Goal: Task Accomplishment & Management: Manage account settings

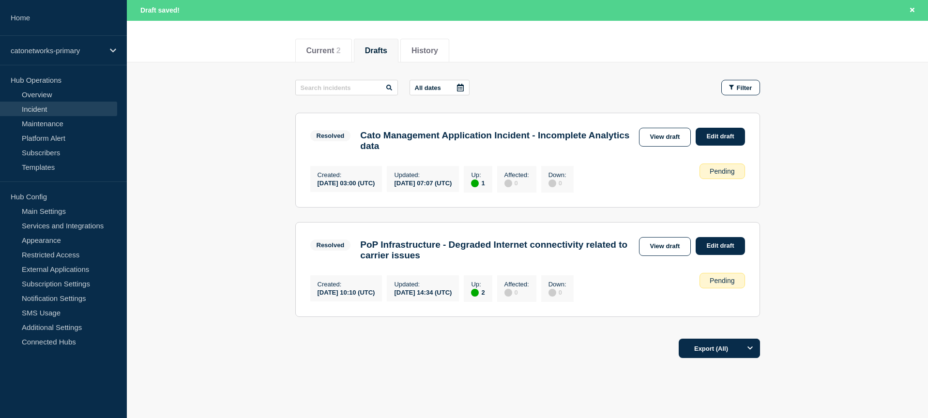
click at [472, 138] on h3 "Cato Management Application Incident - Incomplete Analytics data" at bounding box center [496, 140] width 273 height 21
click at [649, 135] on link "View draft" at bounding box center [665, 137] width 52 height 19
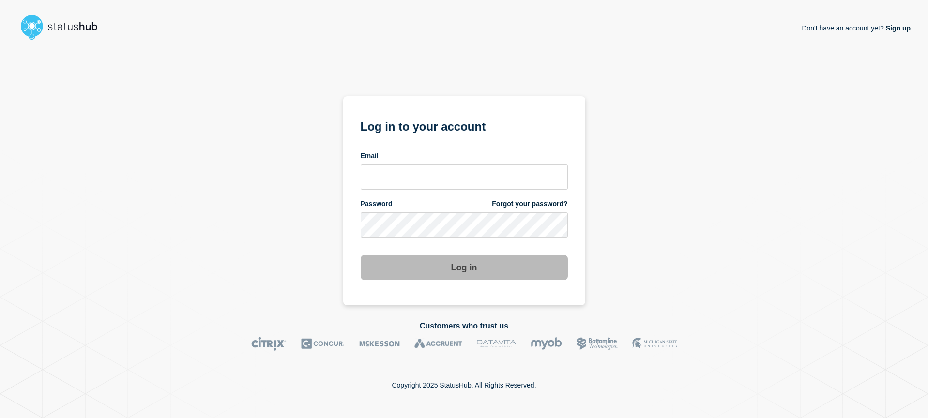
click at [469, 151] on div "Email" at bounding box center [464, 155] width 207 height 9
click at [468, 160] on div "Email" at bounding box center [464, 170] width 207 height 38
click at [463, 168] on input "email input" at bounding box center [464, 177] width 207 height 25
type input "A"
type input "[EMAIL_ADDRESS][DOMAIN_NAME]"
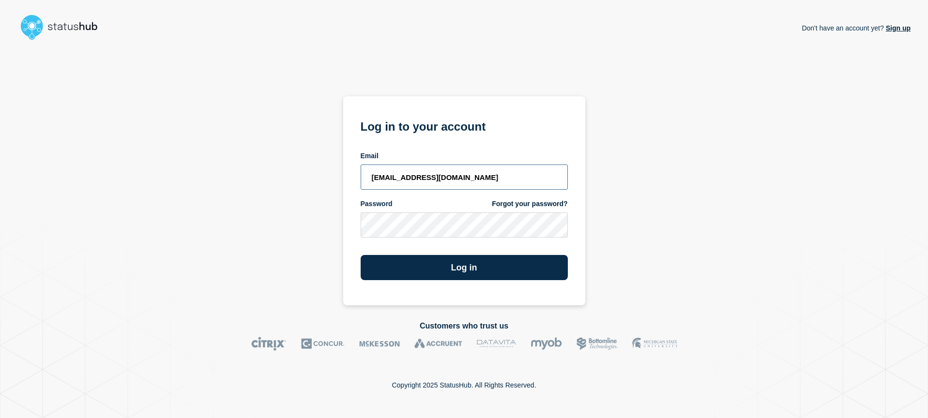
click at [361, 255] on button "Log in" at bounding box center [464, 267] width 207 height 25
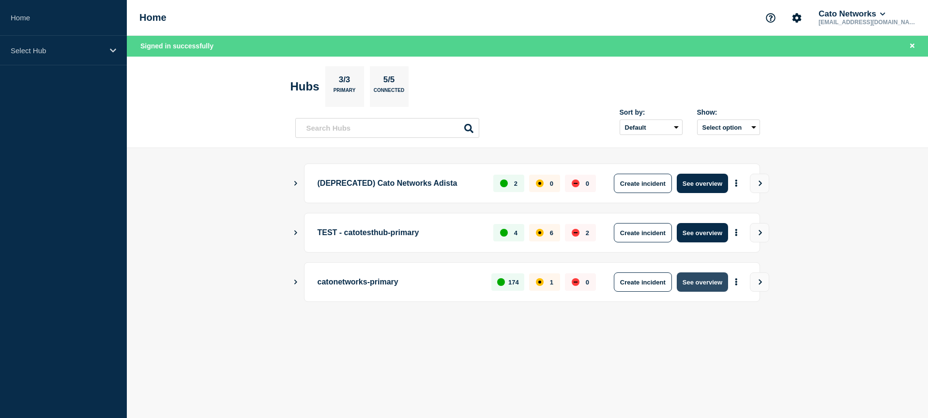
click at [707, 284] on button "See overview" at bounding box center [702, 281] width 51 height 19
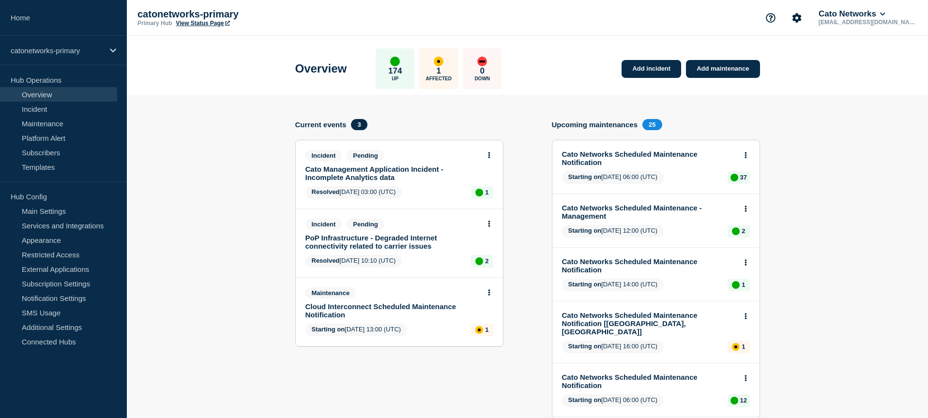
click at [359, 180] on link "Cato Management Application Incident - Incomplete Analytics data" at bounding box center [392, 173] width 175 height 16
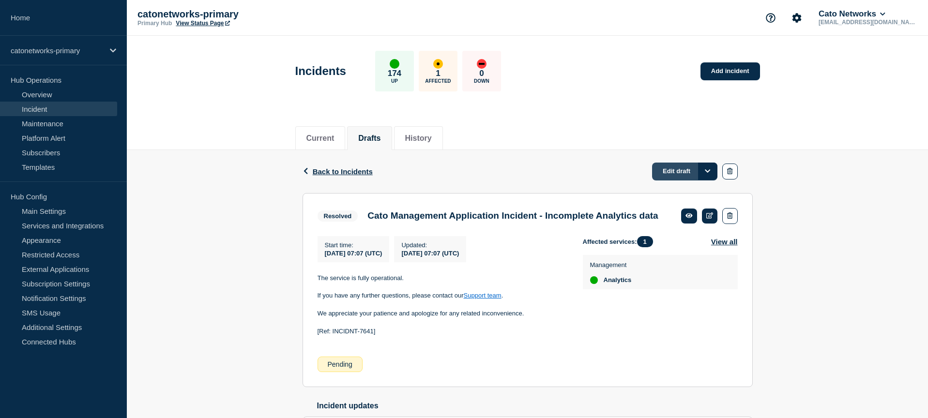
click at [677, 175] on link "Edit draft" at bounding box center [684, 172] width 65 height 18
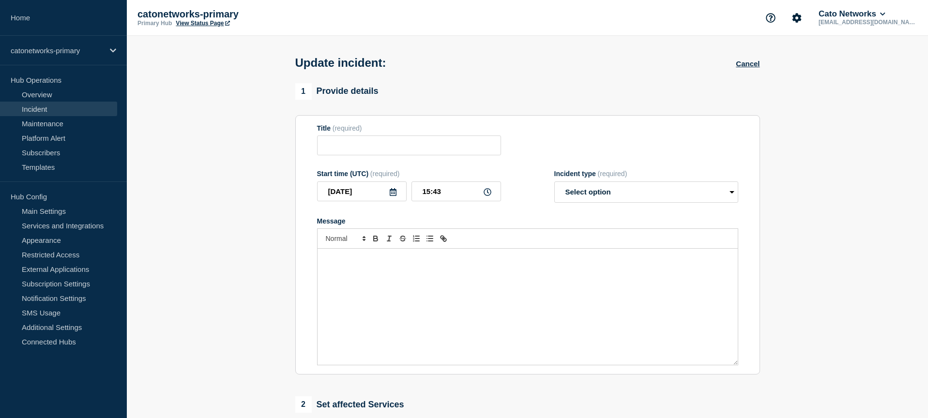
type input "Cato Management Application Incident - Incomplete Analytics data"
type input "07:07"
select select "resolved"
radio input "false"
radio input "true"
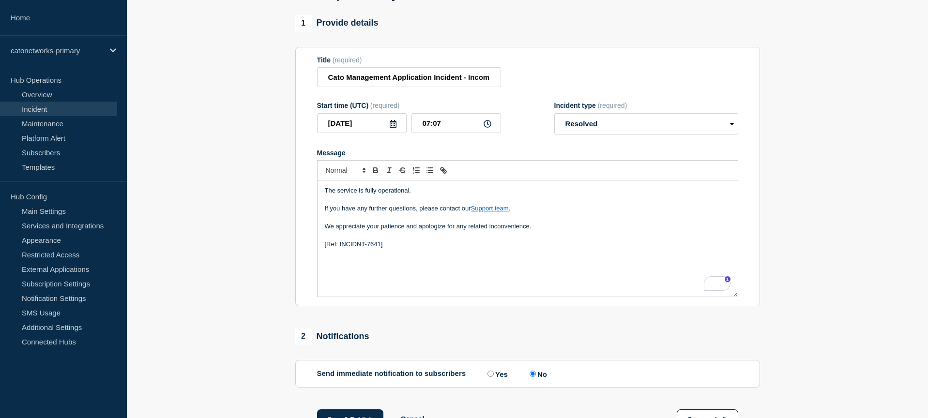
scroll to position [35, 0]
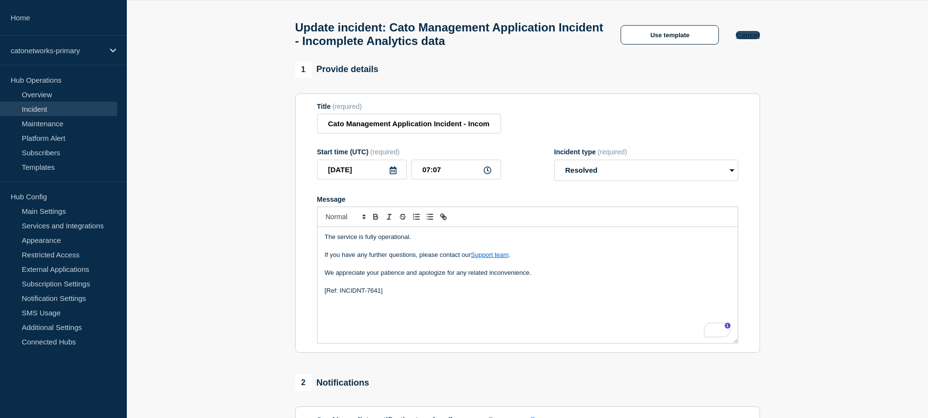
click at [753, 39] on button "Cancel" at bounding box center [748, 35] width 24 height 8
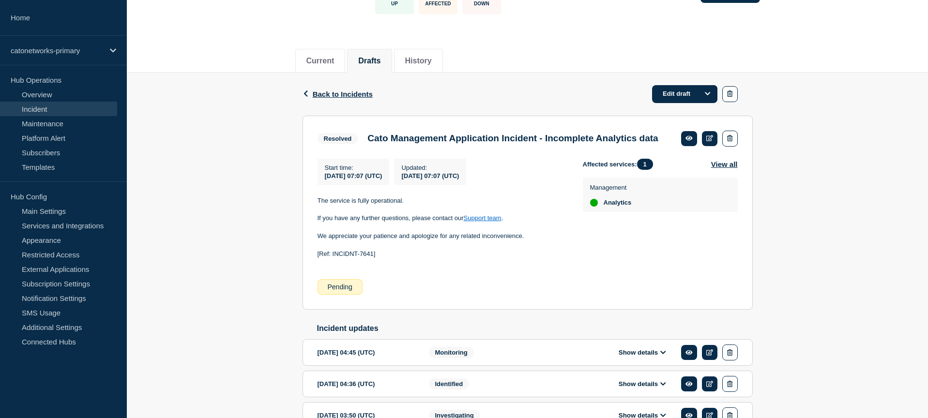
scroll to position [63, 0]
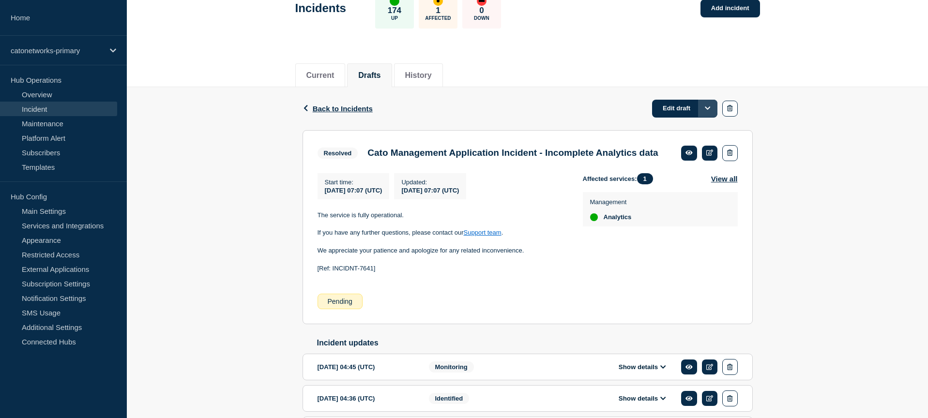
click at [710, 110] on icon "Options" at bounding box center [708, 108] width 6 height 6
click at [810, 117] on div "Back Back to Incidents Edit draft Edit draft Append update Resolved Cato Manage…" at bounding box center [527, 296] width 801 height 419
click at [687, 114] on link "Edit draft" at bounding box center [684, 109] width 65 height 18
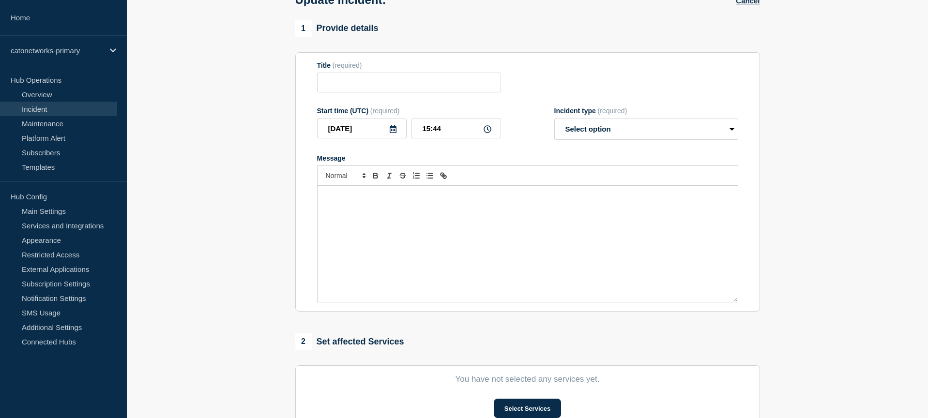
type input "Cato Management Application Incident - Incomplete Analytics data"
type input "07:07"
select select "resolved"
radio input "false"
radio input "true"
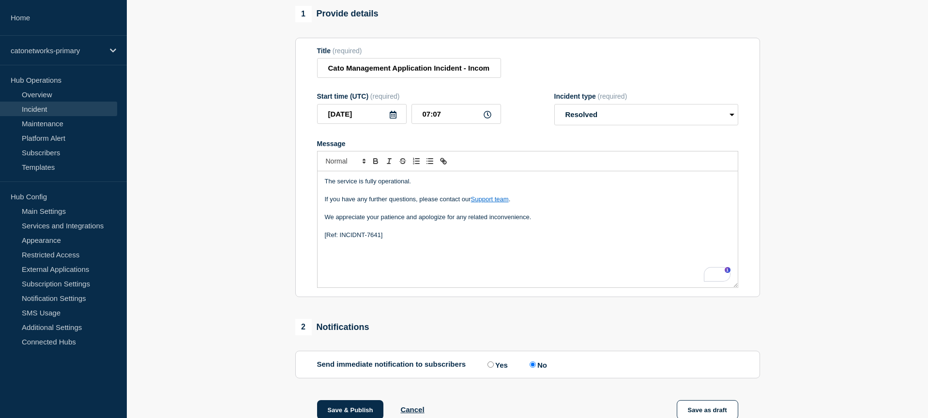
scroll to position [143, 0]
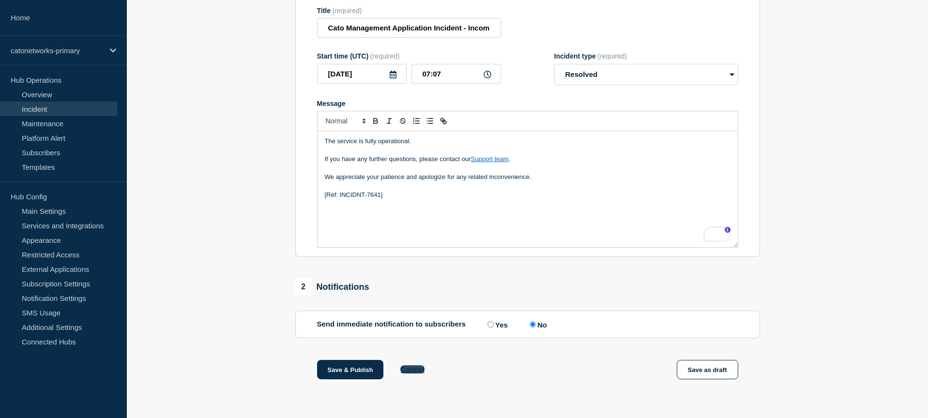
click at [406, 371] on button "Cancel" at bounding box center [412, 369] width 24 height 8
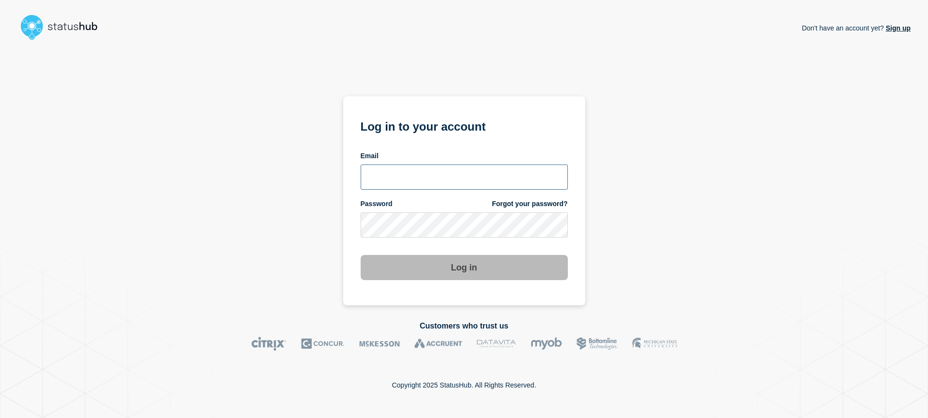
click at [436, 180] on input "email input" at bounding box center [464, 177] width 207 height 25
type input "@"
type input "[EMAIL_ADDRESS][DOMAIN_NAME]"
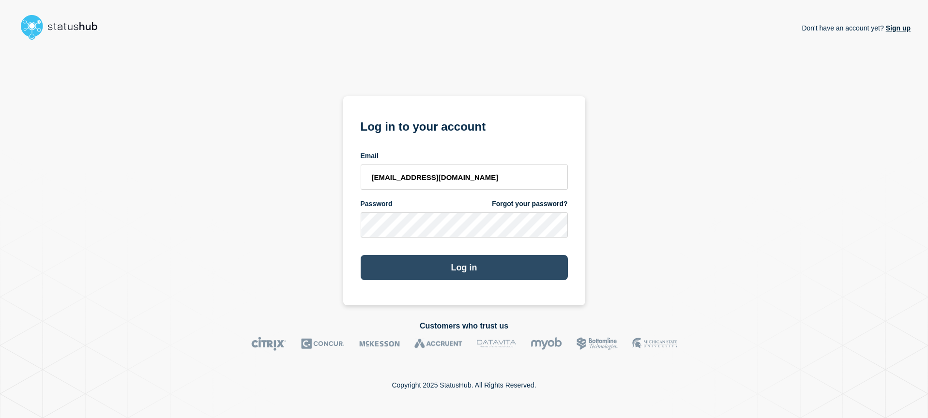
click at [439, 275] on button "Log in" at bounding box center [464, 267] width 207 height 25
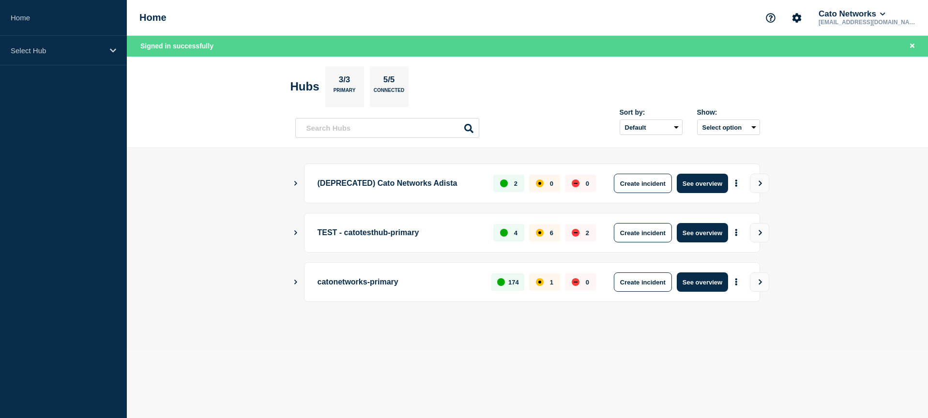
drag, startPoint x: 692, startPoint y: 288, endPoint x: 657, endPoint y: 286, distance: 34.9
click at [692, 288] on button "See overview" at bounding box center [702, 281] width 51 height 19
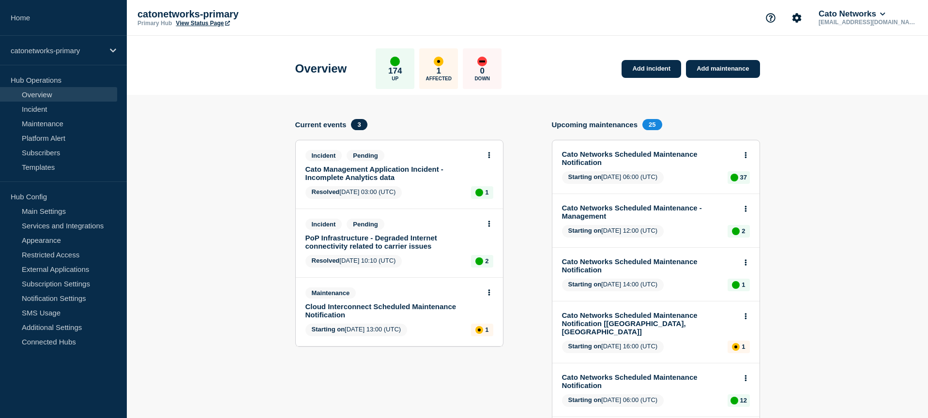
click at [363, 171] on link "Cato Management Application Incident - Incomplete Analytics data" at bounding box center [392, 173] width 175 height 16
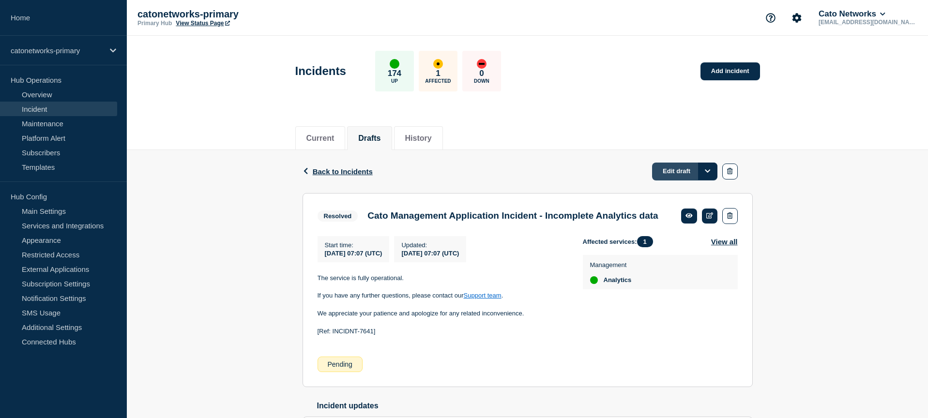
click at [682, 178] on link "Edit draft" at bounding box center [684, 172] width 65 height 18
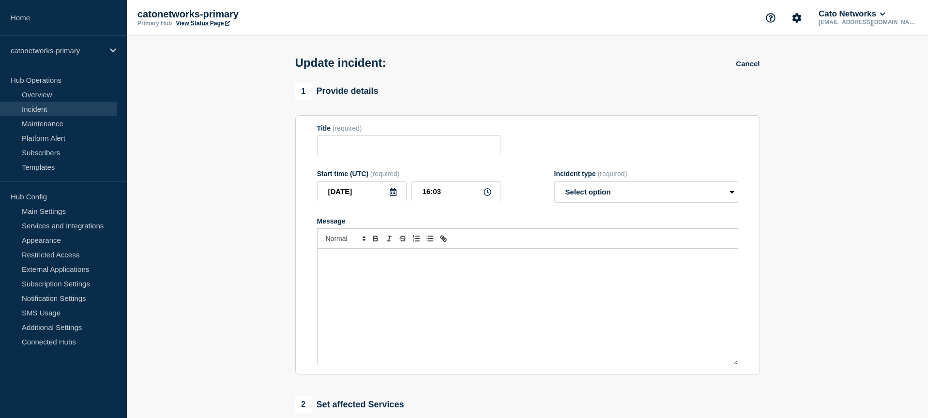
type input "Cato Management Application Incident - Incomplete Analytics data"
type input "07:07"
select select "resolved"
radio input "false"
radio input "true"
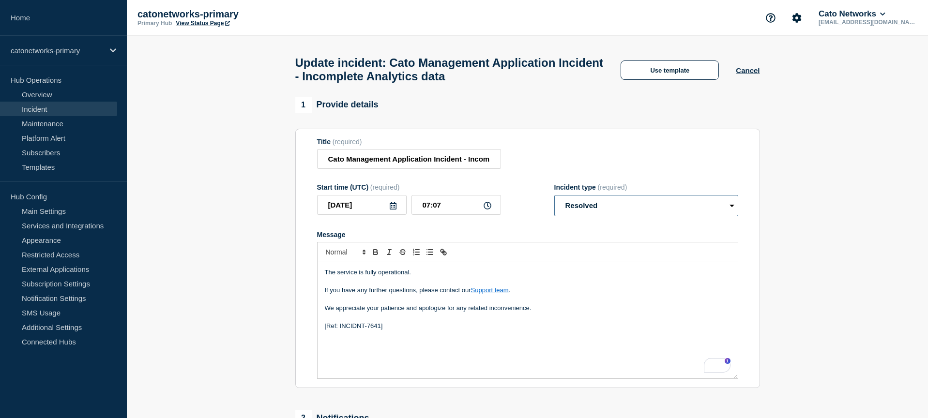
click at [594, 214] on select "Select option Investigating Identified Monitoring Resolved" at bounding box center [646, 205] width 184 height 21
drag, startPoint x: 450, startPoint y: 165, endPoint x: 549, endPoint y: 177, distance: 99.5
click at [542, 169] on div "Title (required) Cato Management Application Incident - Incomplete Analytics da…" at bounding box center [527, 153] width 421 height 31
click at [611, 210] on select "Select option Investigating Identified Monitoring Resolved" at bounding box center [646, 205] width 184 height 21
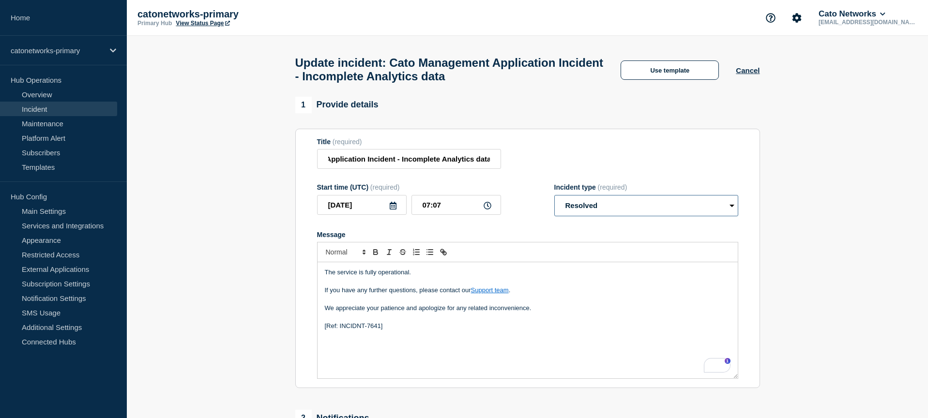
scroll to position [0, 0]
select select "monitoring"
click at [554, 204] on select "Select option Investigating Identified Monitoring Resolved" at bounding box center [646, 205] width 184 height 21
click at [391, 286] on p "To enrich screen reader interactions, please activate Accessibility in Grammarl…" at bounding box center [528, 281] width 406 height 9
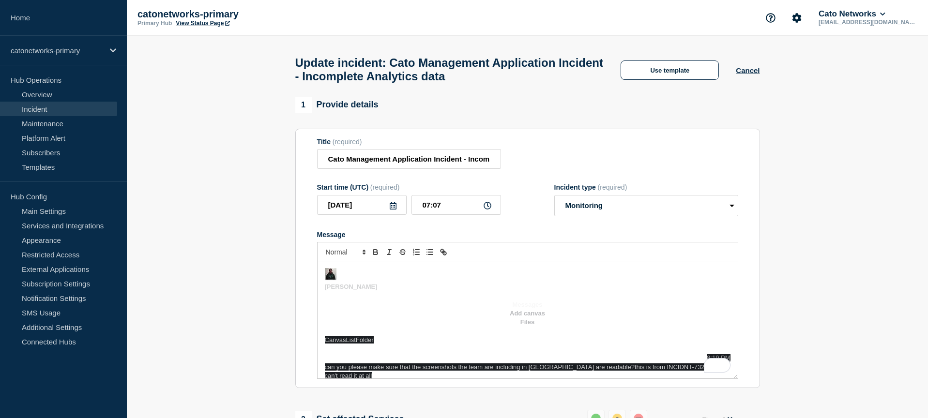
scroll to position [407, 0]
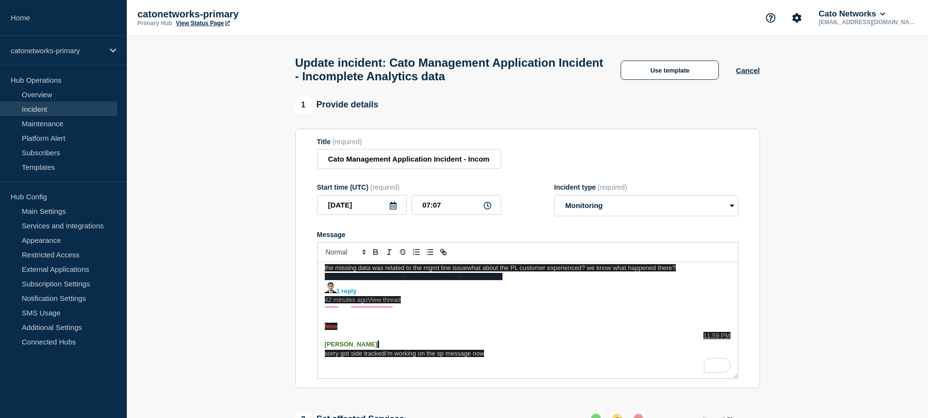
click at [467, 332] on p "11:59 PM" at bounding box center [528, 336] width 406 height 9
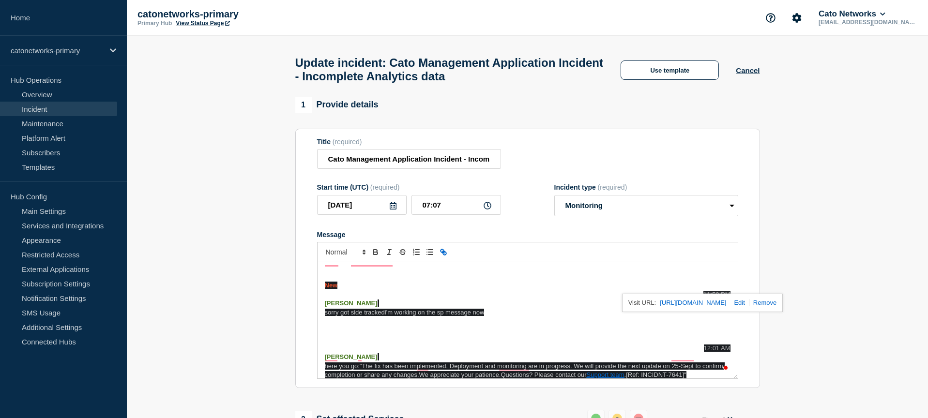
click at [528, 321] on p "To enrich screen reader interactions, please activate Accessibility in Grammarl…" at bounding box center [528, 321] width 406 height 9
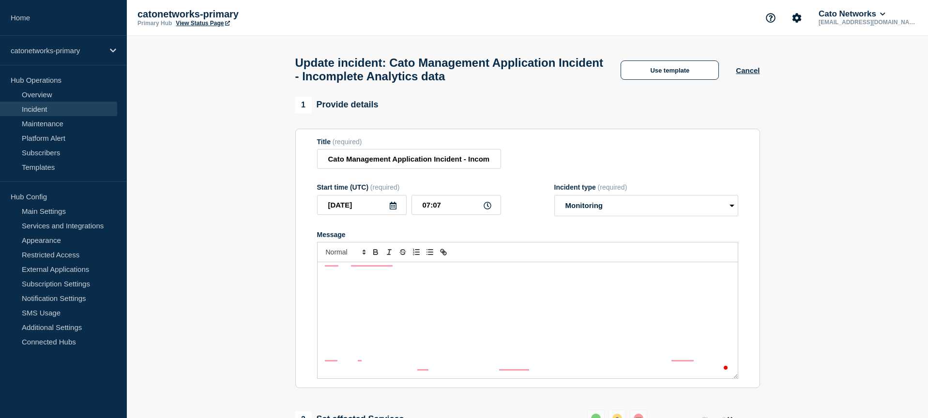
scroll to position [0, 0]
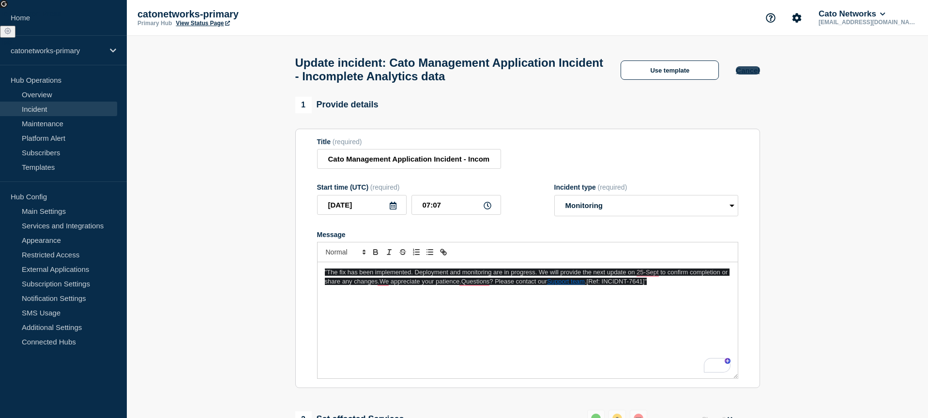
click at [749, 75] on button "Cancel" at bounding box center [748, 70] width 24 height 8
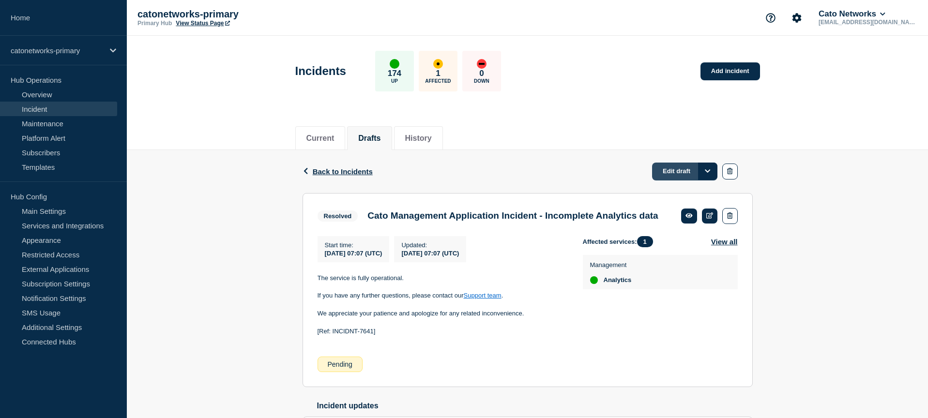
click at [678, 171] on link "Edit draft" at bounding box center [684, 172] width 65 height 18
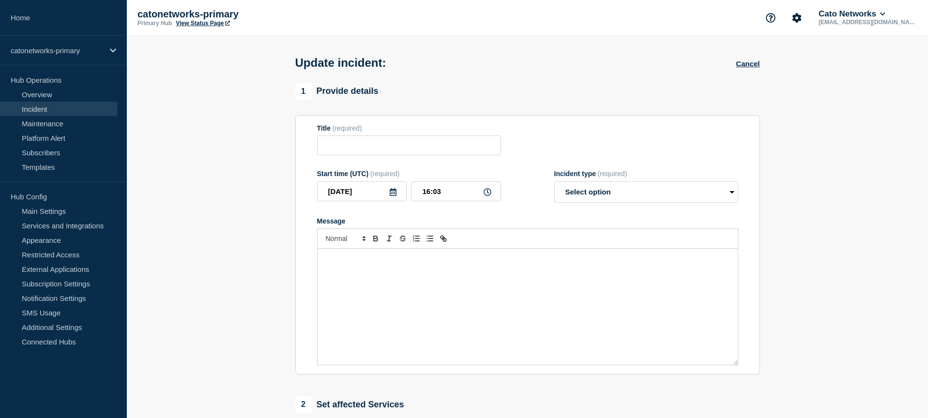
type input "Cato Management Application Incident - Incomplete Analytics data"
type input "07:07"
select select "resolved"
radio input "false"
radio input "true"
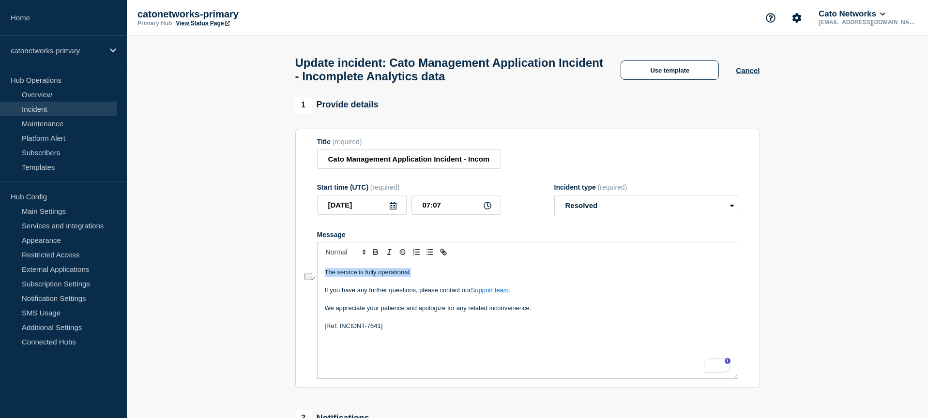
drag, startPoint x: 433, startPoint y: 283, endPoint x: 310, endPoint y: 280, distance: 123.0
click at [292, 278] on div "1 Provide details Title (required) Cato Management Application Incident - Incom…" at bounding box center [527, 316] width 476 height 439
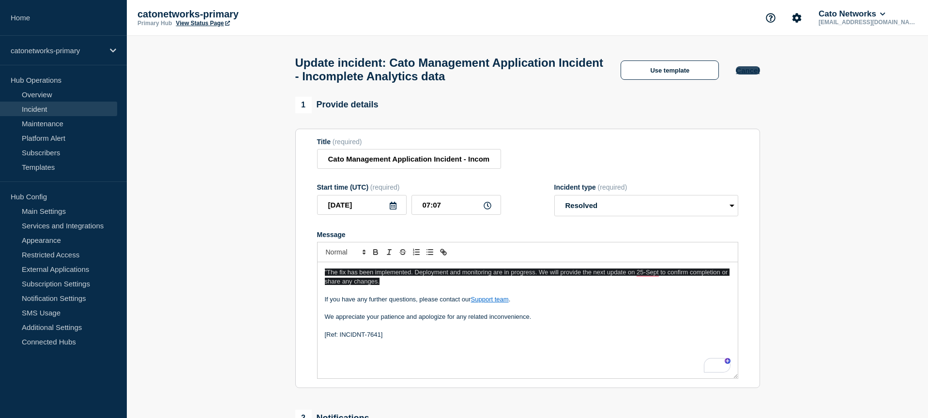
click at [746, 72] on button "Cancel" at bounding box center [748, 70] width 24 height 8
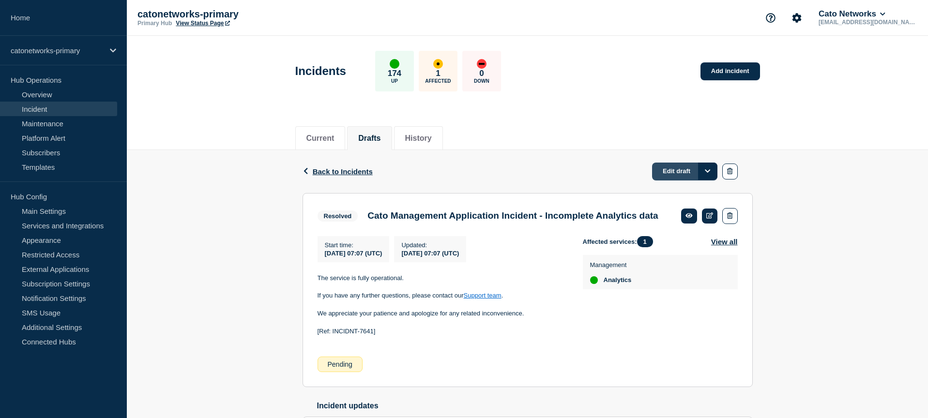
click at [678, 172] on link "Edit draft" at bounding box center [684, 172] width 65 height 18
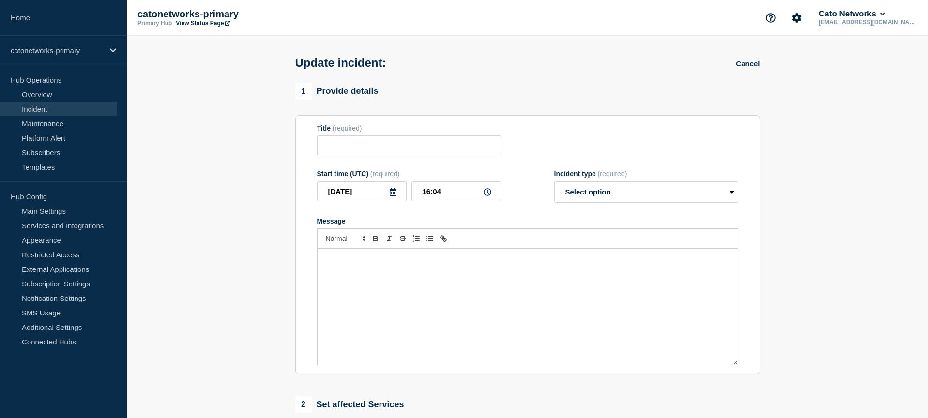
type input "Cato Management Application Incident - Incomplete Analytics data"
type input "07:07"
select select "resolved"
radio input "false"
radio input "true"
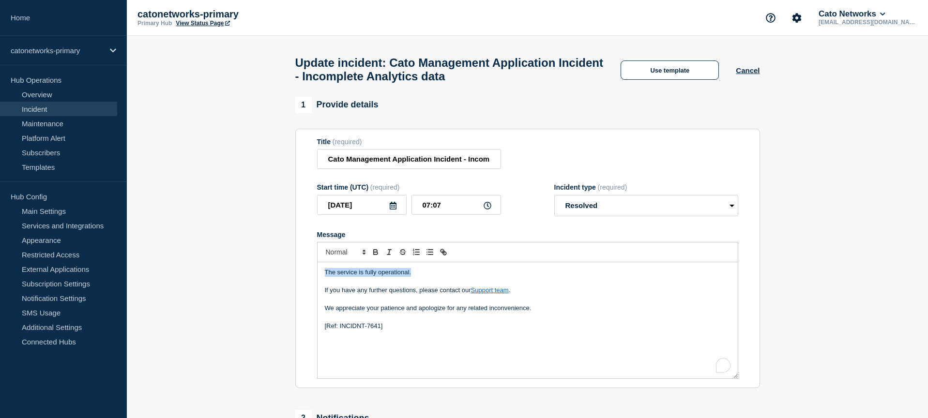
drag, startPoint x: 445, startPoint y: 284, endPoint x: 245, endPoint y: 277, distance: 200.5
click at [245, 277] on section "1 Provide details Title (required) Cato Management Application Incident - Incom…" at bounding box center [527, 316] width 801 height 439
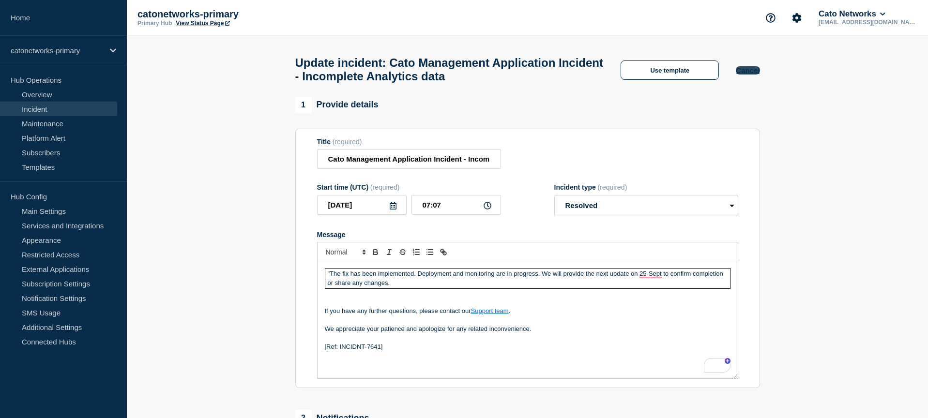
click at [753, 72] on button "Cancel" at bounding box center [748, 70] width 24 height 8
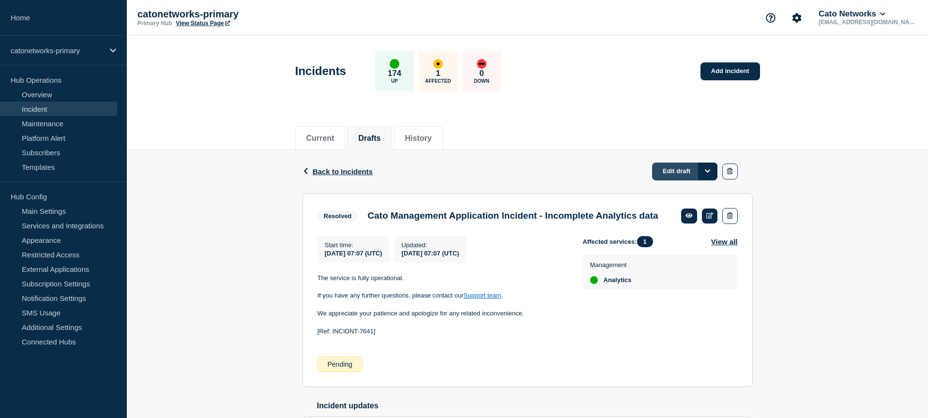
click at [675, 175] on link "Edit draft" at bounding box center [684, 172] width 65 height 18
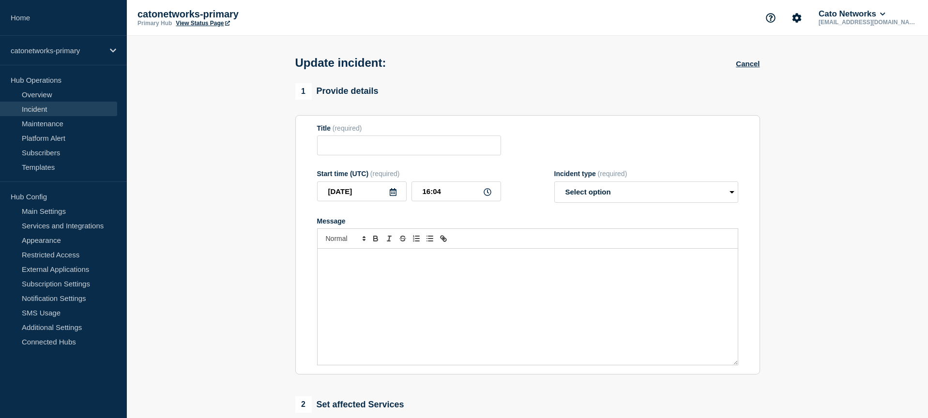
click at [674, 175] on div "Incident type (required)" at bounding box center [646, 174] width 184 height 8
type input "Cato Management Application Incident - Incomplete Analytics data"
type input "07:07"
select select "resolved"
radio input "false"
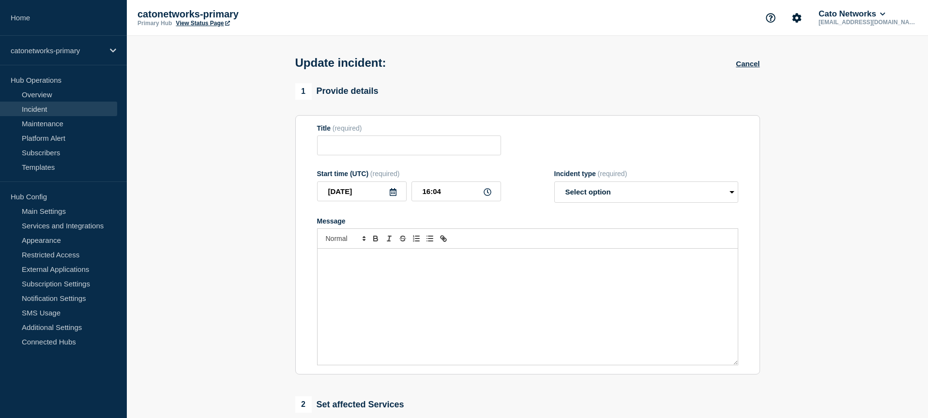
radio input "true"
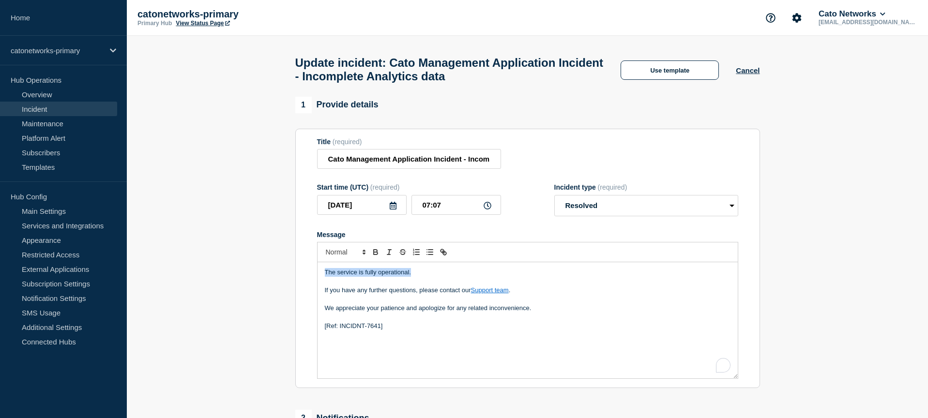
drag, startPoint x: 405, startPoint y: 282, endPoint x: 244, endPoint y: 280, distance: 161.2
click at [244, 280] on section "1 Provide details Title (required) Cato Management Application Incident - Incom…" at bounding box center [527, 316] width 801 height 439
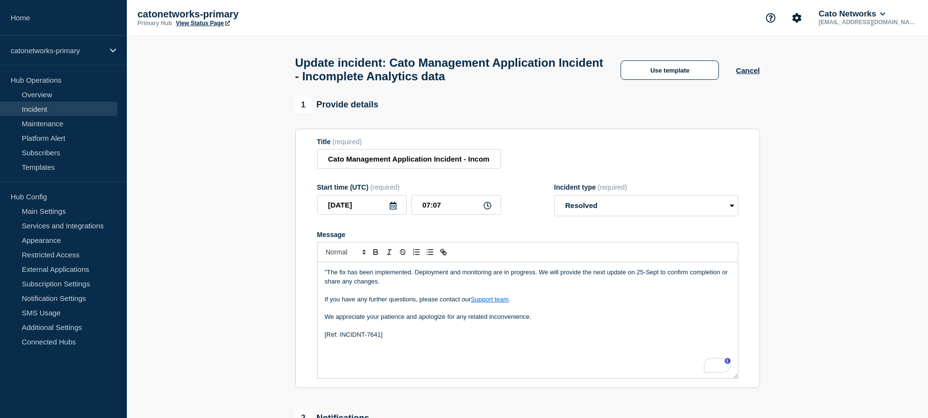
click at [647, 331] on p "To enrich screen reader interactions, please activate Accessibility in Grammarl…" at bounding box center [528, 326] width 406 height 9
click at [395, 286] on p ""The fix has been implemented. Deployment and monitoring are in progress. We wi…" at bounding box center [528, 277] width 406 height 18
drag, startPoint x: 522, startPoint y: 311, endPoint x: 307, endPoint y: 309, distance: 215.4
click at [307, 309] on section "Title (required) Cato Management Application Incident - Incomplete Analytics da…" at bounding box center [527, 259] width 465 height 260
copy p "If you have any further questions, please contact our Support team ."
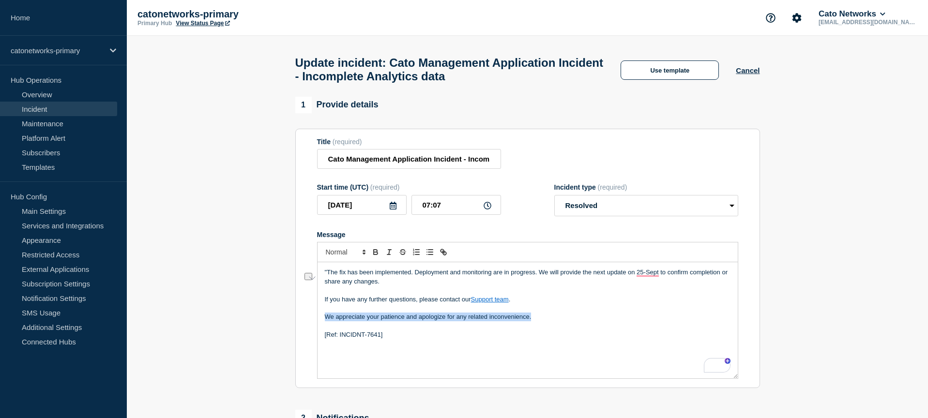
drag, startPoint x: 551, startPoint y: 331, endPoint x: 320, endPoint y: 328, distance: 231.4
click at [319, 328] on html "Home catonetworks-primary Hub Operations Overview Incident Maintenance Platform…" at bounding box center [464, 209] width 928 height 418
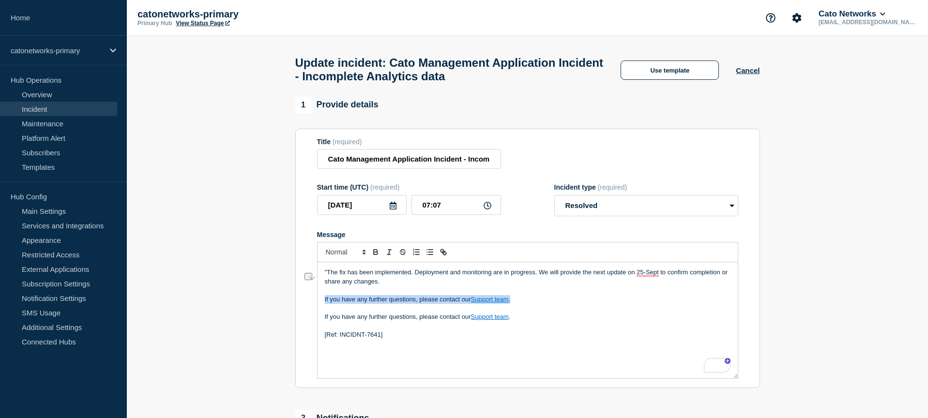
drag, startPoint x: 493, startPoint y: 309, endPoint x: 328, endPoint y: 312, distance: 164.6
click at [293, 310] on div "1 Provide details Title (required) Cato Management Application Incident - Incom…" at bounding box center [527, 316] width 476 height 439
click at [416, 304] on p "If you have any further questions, please contact our Support team ." at bounding box center [528, 299] width 406 height 9
drag, startPoint x: 521, startPoint y: 311, endPoint x: 302, endPoint y: 310, distance: 219.7
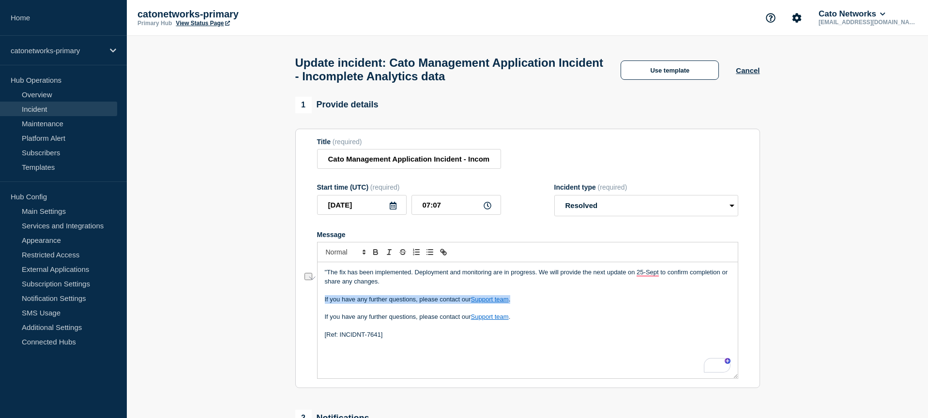
click at [302, 310] on section "Title (required) Cato Management Application Incident - Incomplete Analytics da…" at bounding box center [527, 259] width 465 height 260
click at [532, 321] on p "If you have any further questions, please contact our Support team ." at bounding box center [528, 317] width 406 height 9
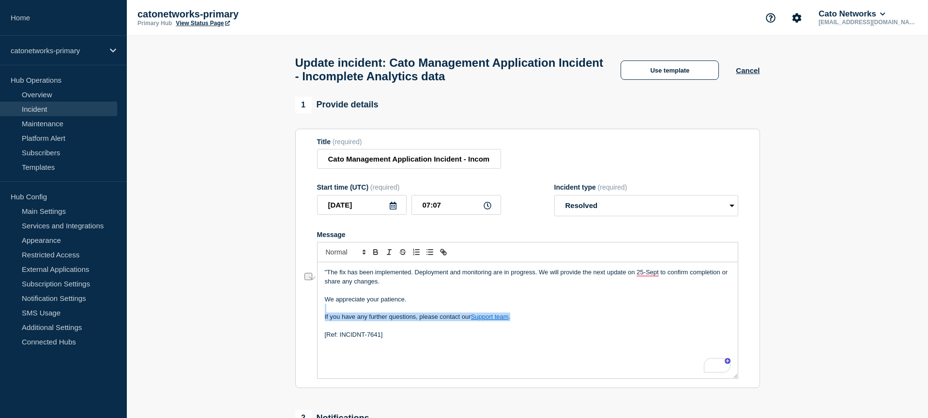
drag, startPoint x: 529, startPoint y: 326, endPoint x: 390, endPoint y: 338, distance: 139.4
click at [311, 323] on section "Title (required) Cato Management Application Incident - Incomplete Analytics da…" at bounding box center [527, 259] width 465 height 260
click at [455, 321] on p "Questions? Please contact our Support team." at bounding box center [528, 317] width 406 height 9
click at [447, 321] on p "Questions? Please contact our Support team." at bounding box center [528, 317] width 406 height 9
drag, startPoint x: 450, startPoint y: 326, endPoint x: 496, endPoint y: 348, distance: 51.5
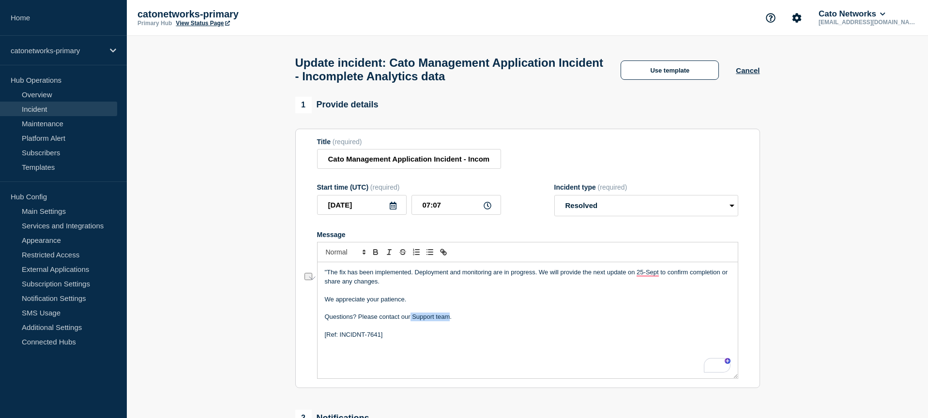
click at [410, 321] on p "Questions? Please contact our Support team." at bounding box center [528, 317] width 406 height 9
click at [411, 321] on p "Questions? Please contact our Support team." at bounding box center [528, 317] width 406 height 9
click at [413, 321] on p "Questions? Please contact our Support team." at bounding box center [528, 317] width 406 height 9
click at [448, 258] on button "Toggle link" at bounding box center [444, 252] width 14 height 12
paste input "[URL][DOMAIN_NAME]"
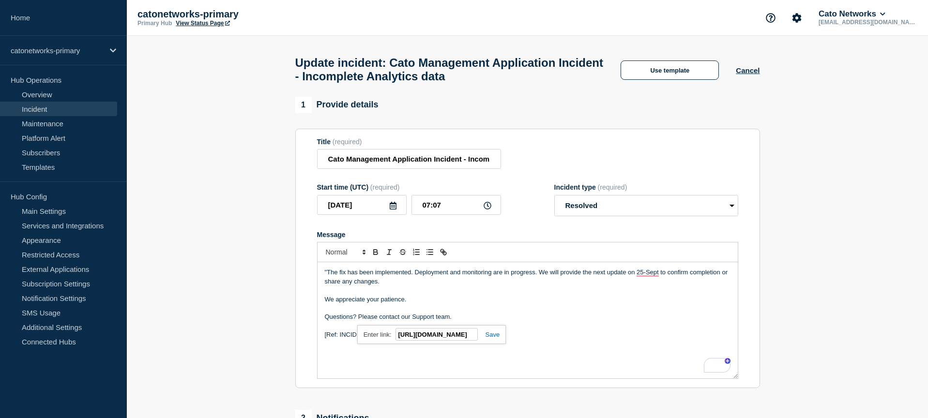
scroll to position [0, 54]
type input "[URL][DOMAIN_NAME]"
click at [492, 338] on link at bounding box center [489, 334] width 22 height 7
click at [529, 321] on p "Questions? Please contact our Support team ." at bounding box center [528, 317] width 406 height 9
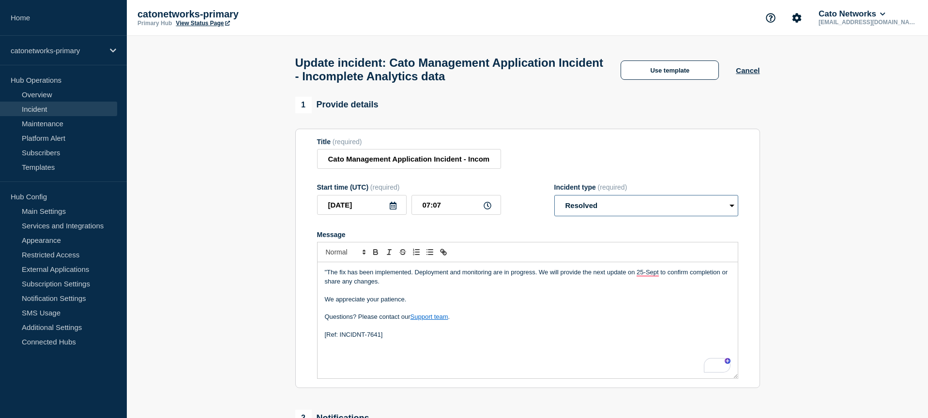
click at [588, 216] on select "Select option Investigating Identified Monitoring Resolved" at bounding box center [646, 205] width 184 height 21
select select "monitoring"
click at [554, 204] on select "Select option Investigating Identified Monitoring Resolved" at bounding box center [646, 205] width 184 height 21
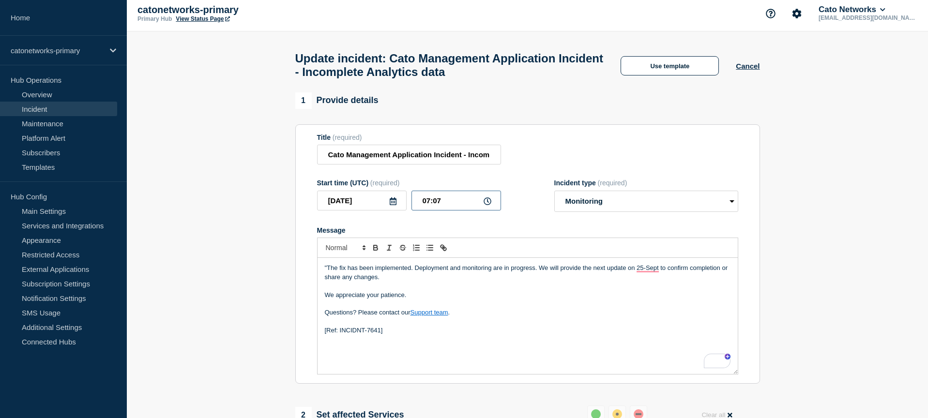
click at [448, 211] on input "07:07" at bounding box center [456, 201] width 90 height 20
type input "07:00"
click at [594, 290] on p "To enrich screen reader interactions, please activate Accessibility in Grammarl…" at bounding box center [528, 286] width 406 height 9
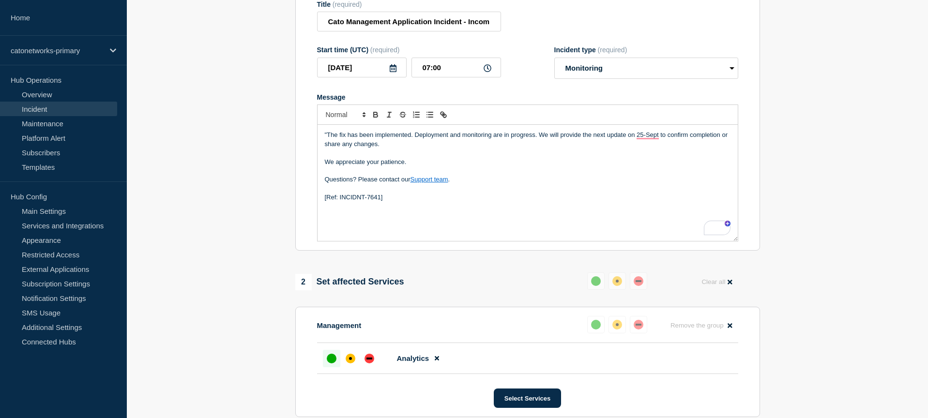
scroll to position [168, 0]
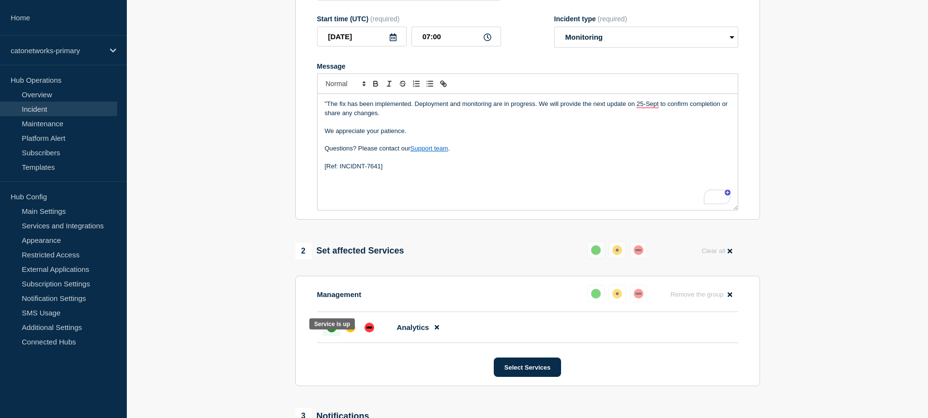
click at [328, 333] on div "up" at bounding box center [332, 328] width 10 height 10
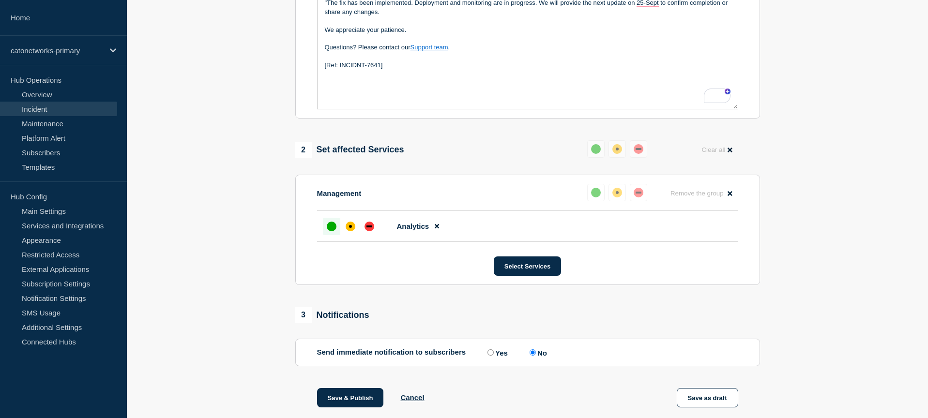
scroll to position [314, 0]
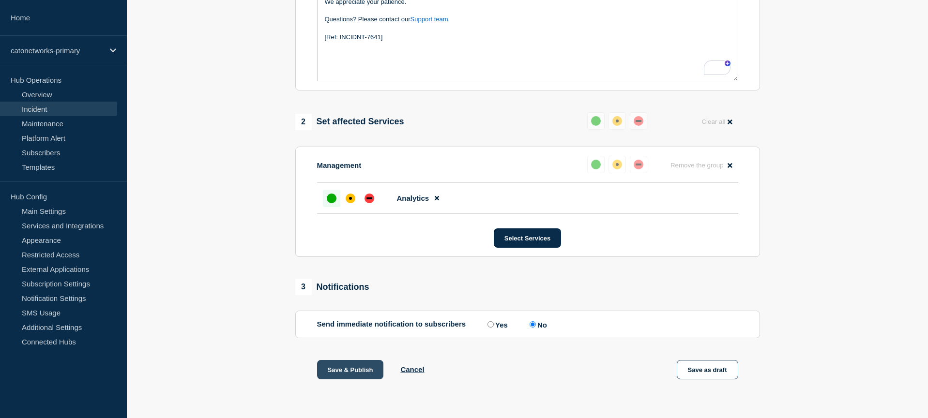
click at [349, 370] on button "Save & Publish" at bounding box center [350, 369] width 67 height 19
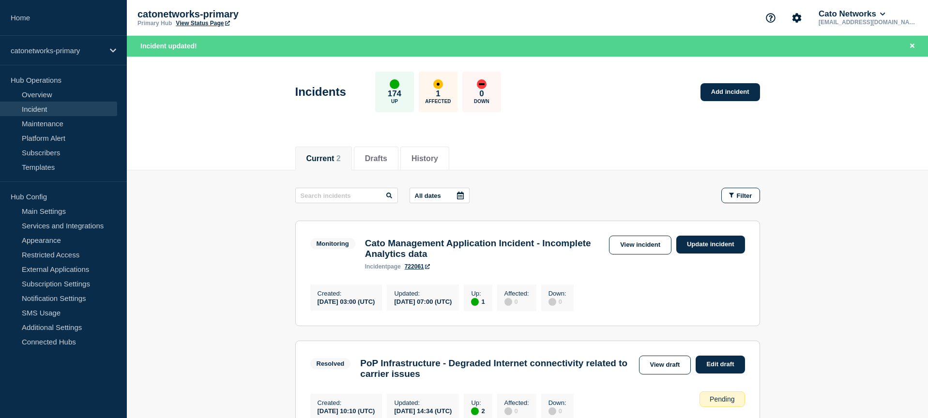
click at [846, 262] on main "All dates Filter Monitoring 1 Up Cato Management Application Incident - Incompl…" at bounding box center [527, 310] width 801 height 280
click at [697, 245] on link "Update incident" at bounding box center [710, 245] width 69 height 18
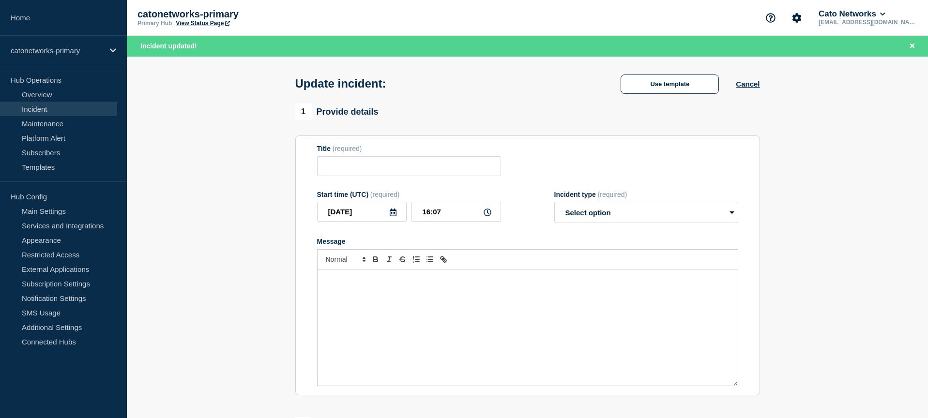
type input "Cato Management Application Incident - Incomplete Analytics data"
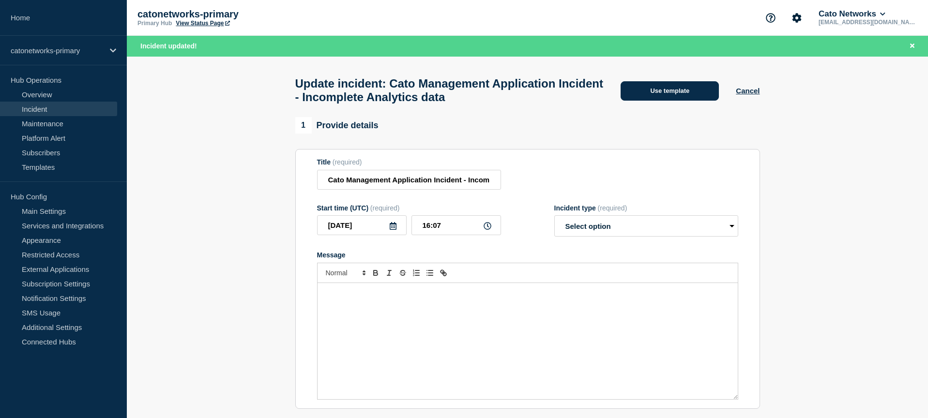
click at [698, 97] on button "Use template" at bounding box center [670, 90] width 98 height 19
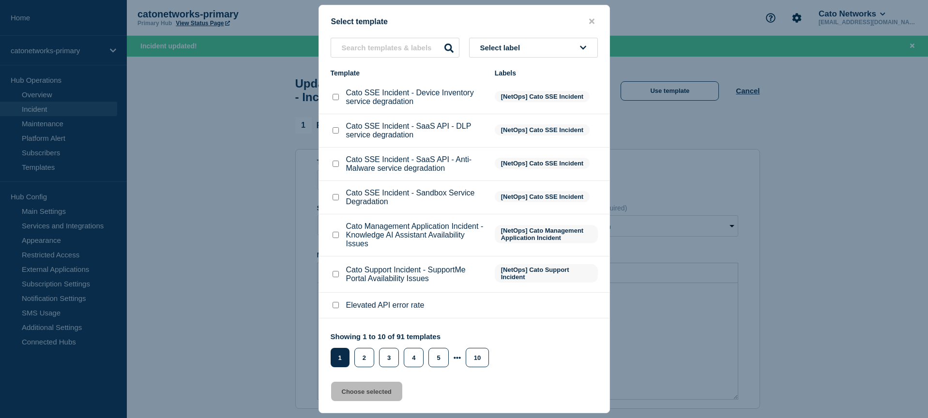
click at [500, 181] on li "Cato SSE Incident - SaaS API - Anti-Malware service degradation [NetOps] Cato S…" at bounding box center [464, 164] width 290 height 33
click at [506, 49] on span "Select label" at bounding box center [502, 48] width 44 height 8
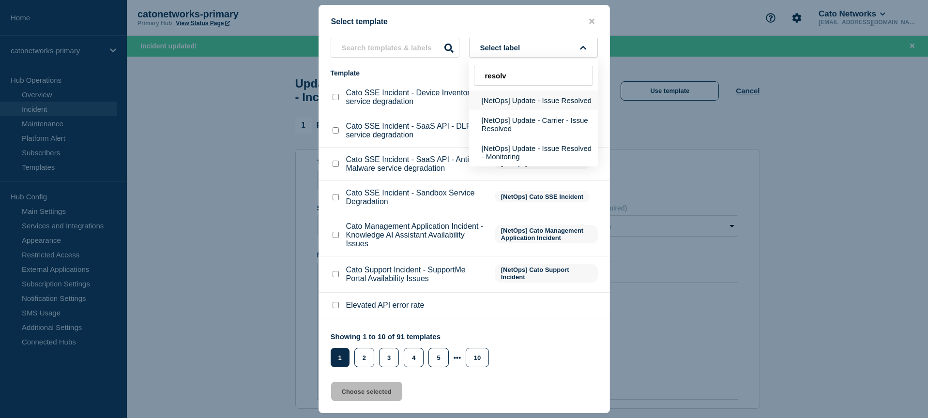
type input "resolv"
click at [545, 107] on button "[NetOps] Update - Issue Resolved" at bounding box center [533, 101] width 129 height 20
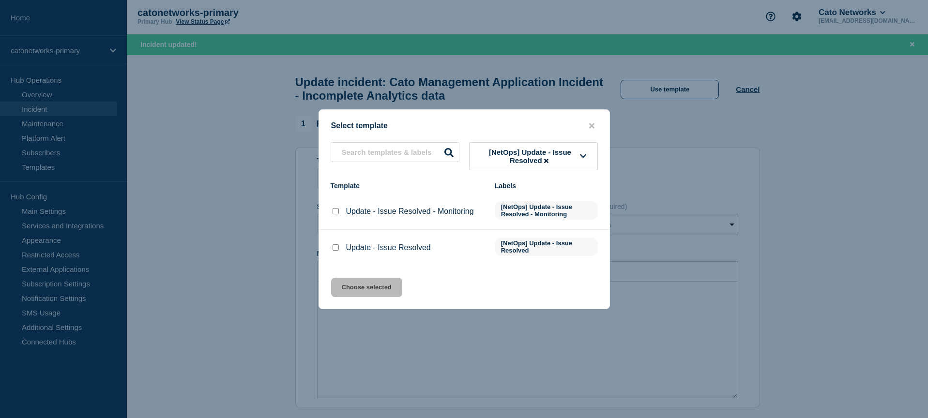
scroll to position [2, 0]
click at [333, 251] on input "Update - Issue Resolved checkbox" at bounding box center [336, 247] width 6 height 6
checkbox input "true"
click at [351, 297] on button "Choose selected" at bounding box center [366, 287] width 71 height 19
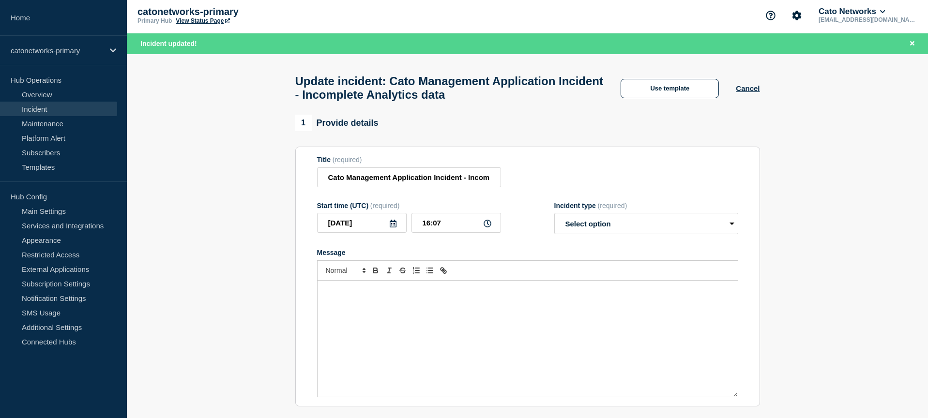
select select "resolved"
radio input "false"
radio input "true"
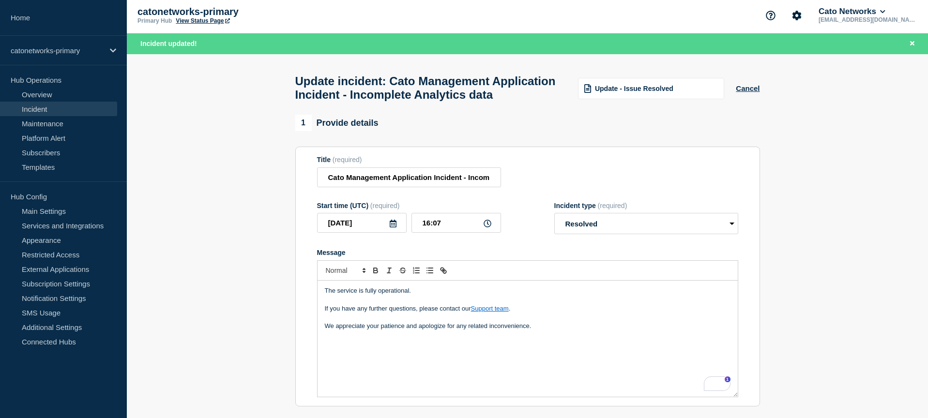
click at [572, 331] on p "We appreciate your patience and apologize for any related inconvenience." at bounding box center [528, 326] width 406 height 9
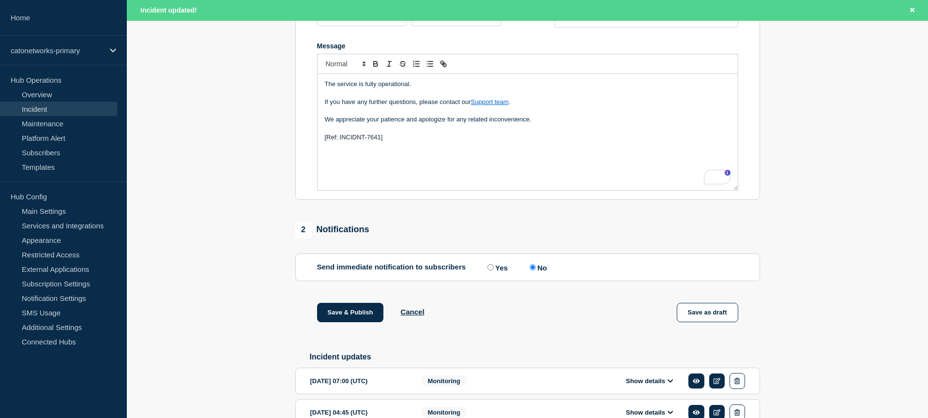
scroll to position [211, 0]
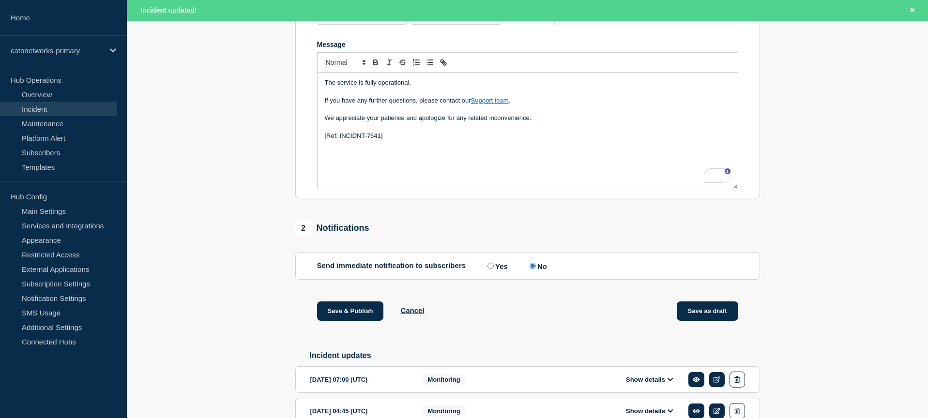
click at [704, 321] on button "Save as draft" at bounding box center [707, 311] width 61 height 19
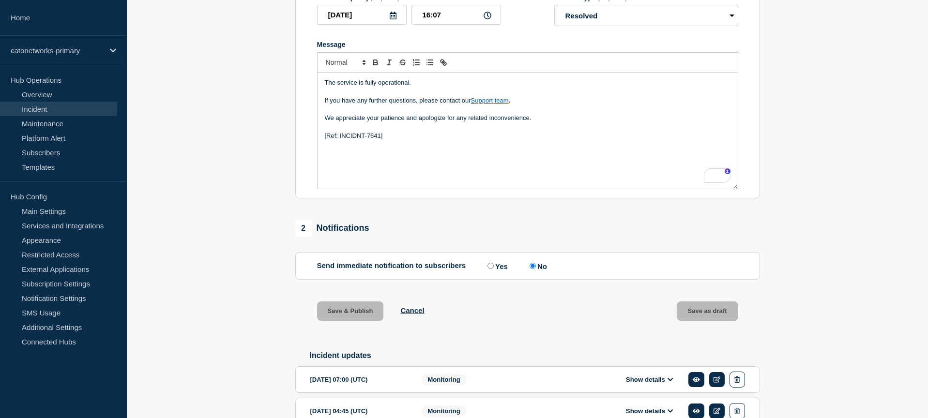
scroll to position [190, 0]
